Goal: Information Seeking & Learning: Learn about a topic

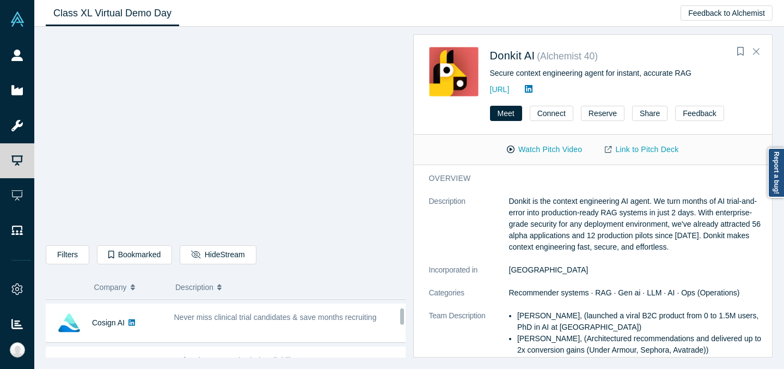
scroll to position [218, 0]
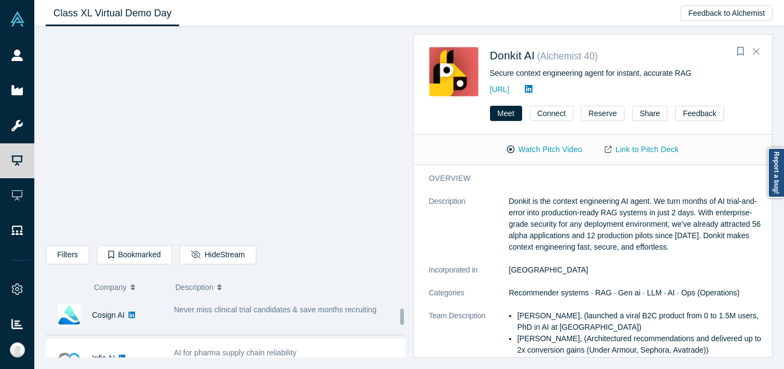
click at [306, 319] on div "Never miss clinical trial candidates & save months recruiting" at bounding box center [290, 315] width 245 height 34
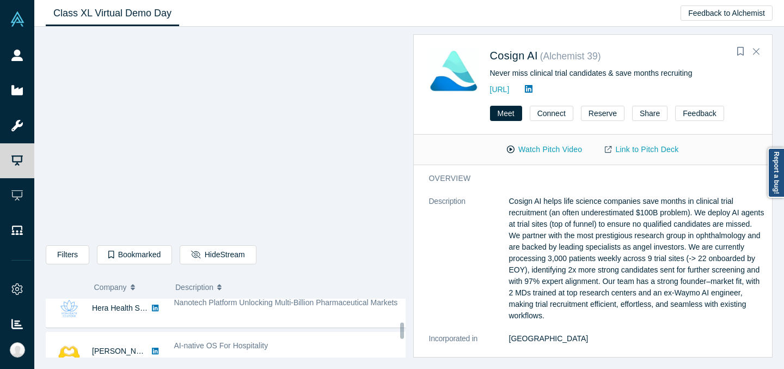
scroll to position [570, 0]
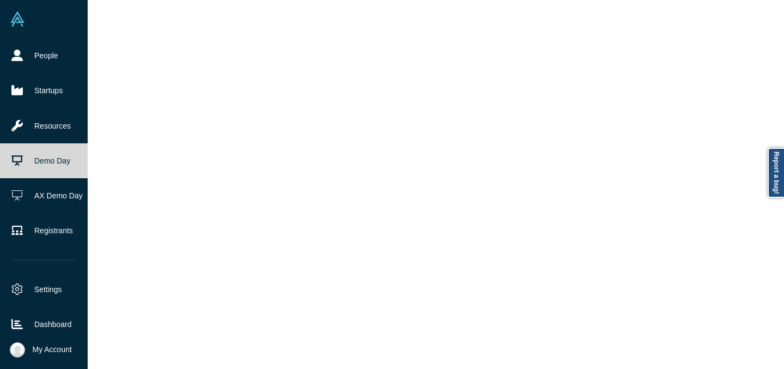
click at [17, 157] on icon at bounding box center [16, 160] width 11 height 11
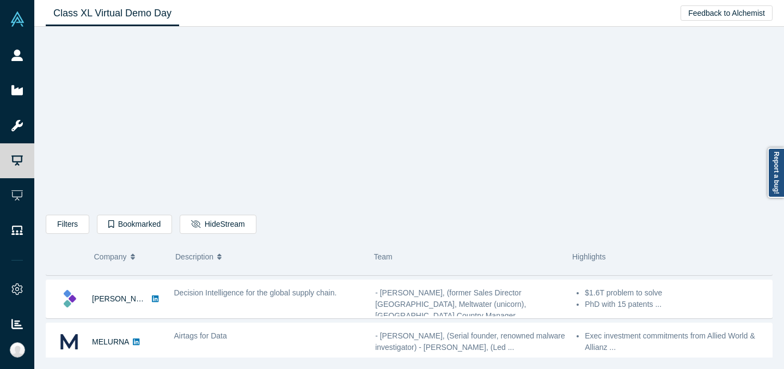
scroll to position [43, 0]
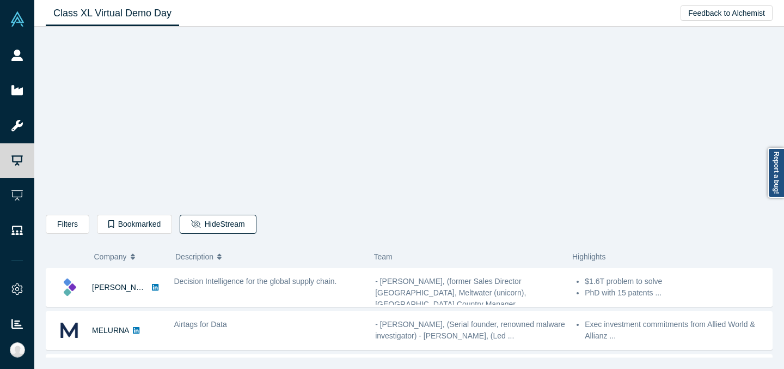
click at [221, 226] on button "Hide Stream" at bounding box center [218, 224] width 76 height 19
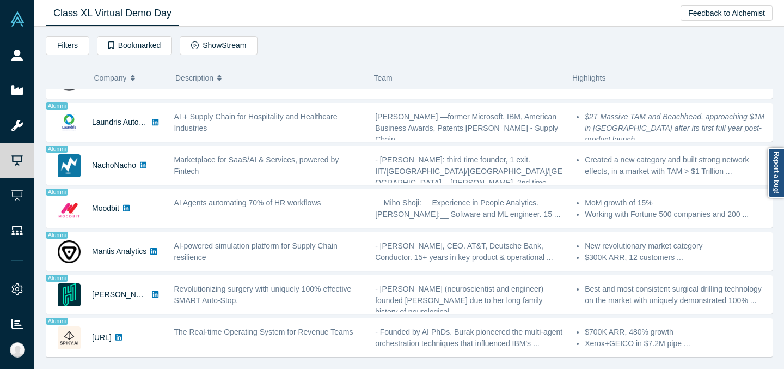
scroll to position [765, 0]
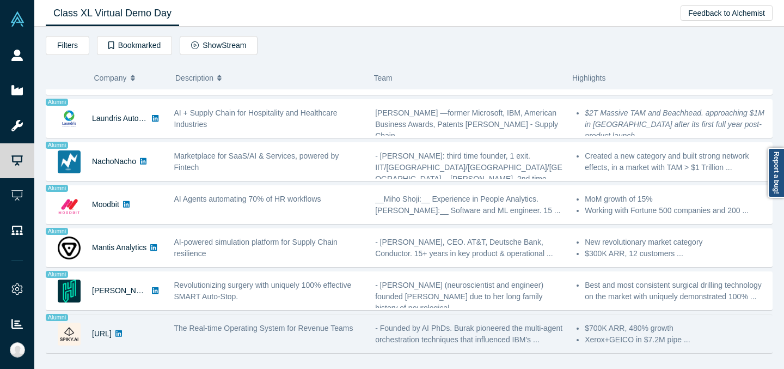
click at [257, 330] on span "The Real-time Operating System for Revenue Teams" at bounding box center [263, 328] width 179 height 9
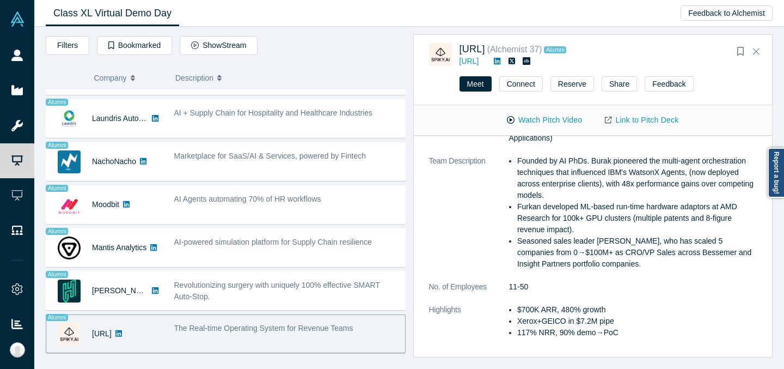
scroll to position [0, 0]
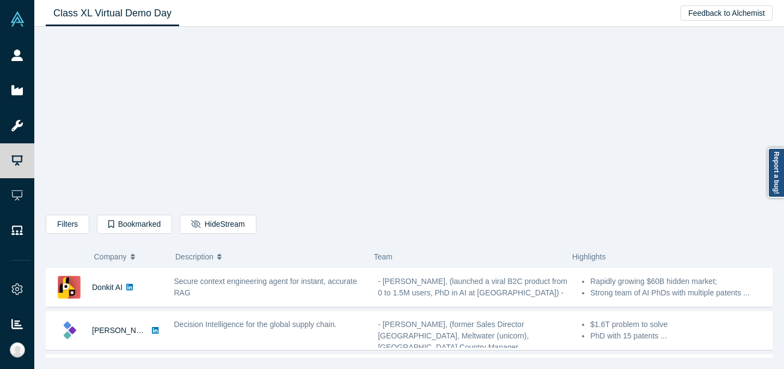
click at [222, 218] on button "Hide Stream" at bounding box center [218, 224] width 76 height 19
